Goal: Task Accomplishment & Management: Complete application form

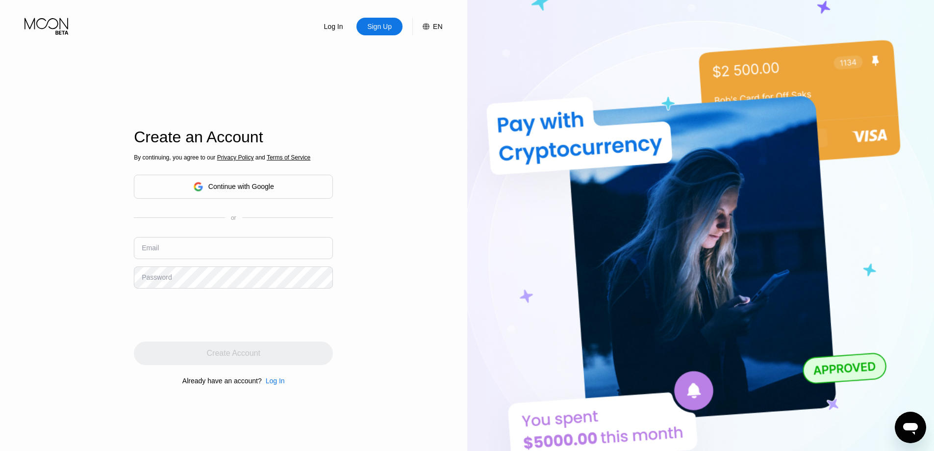
click at [231, 186] on div "Continue with Google" at bounding box center [241, 186] width 66 height 8
